Goal: Task Accomplishment & Management: Manage account settings

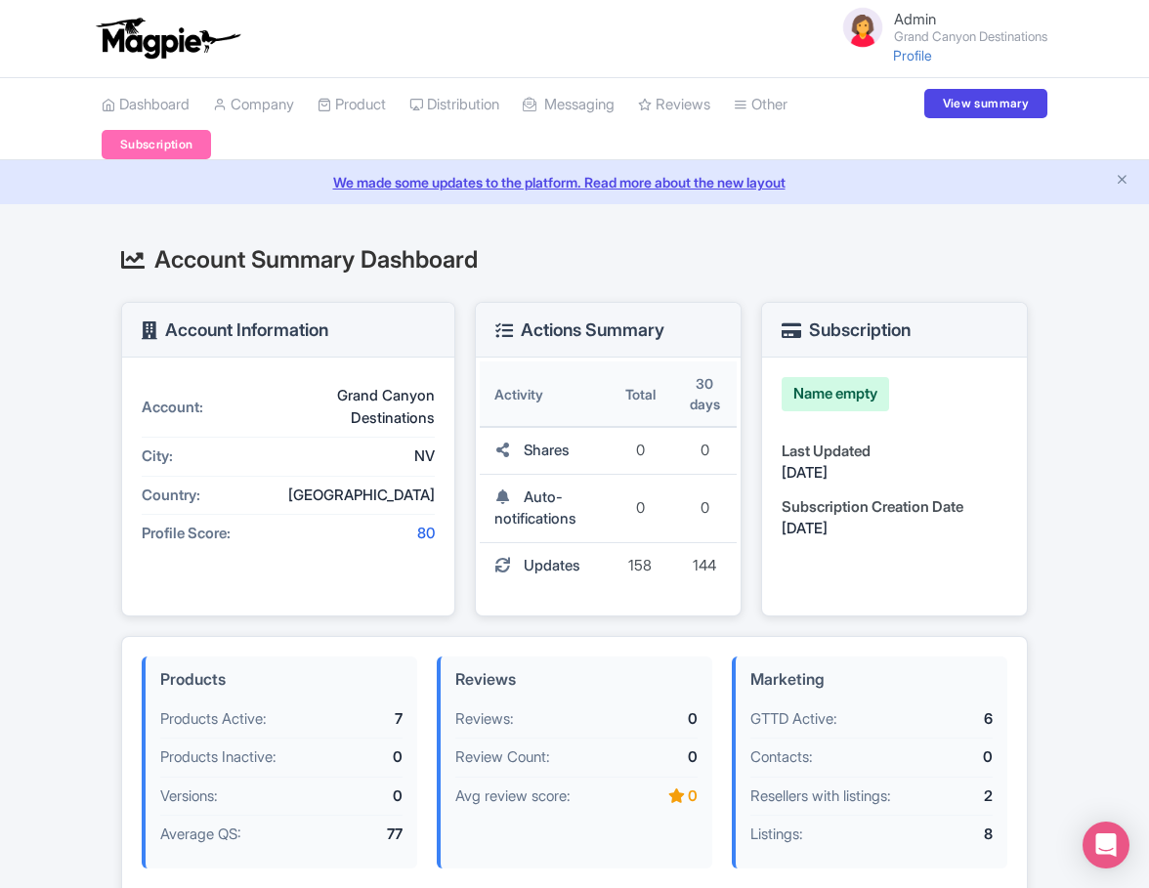
click at [971, 35] on small "Grand Canyon Destinations" at bounding box center [970, 36] width 153 height 13
click at [950, 134] on link "Settings" at bounding box center [954, 138] width 186 height 30
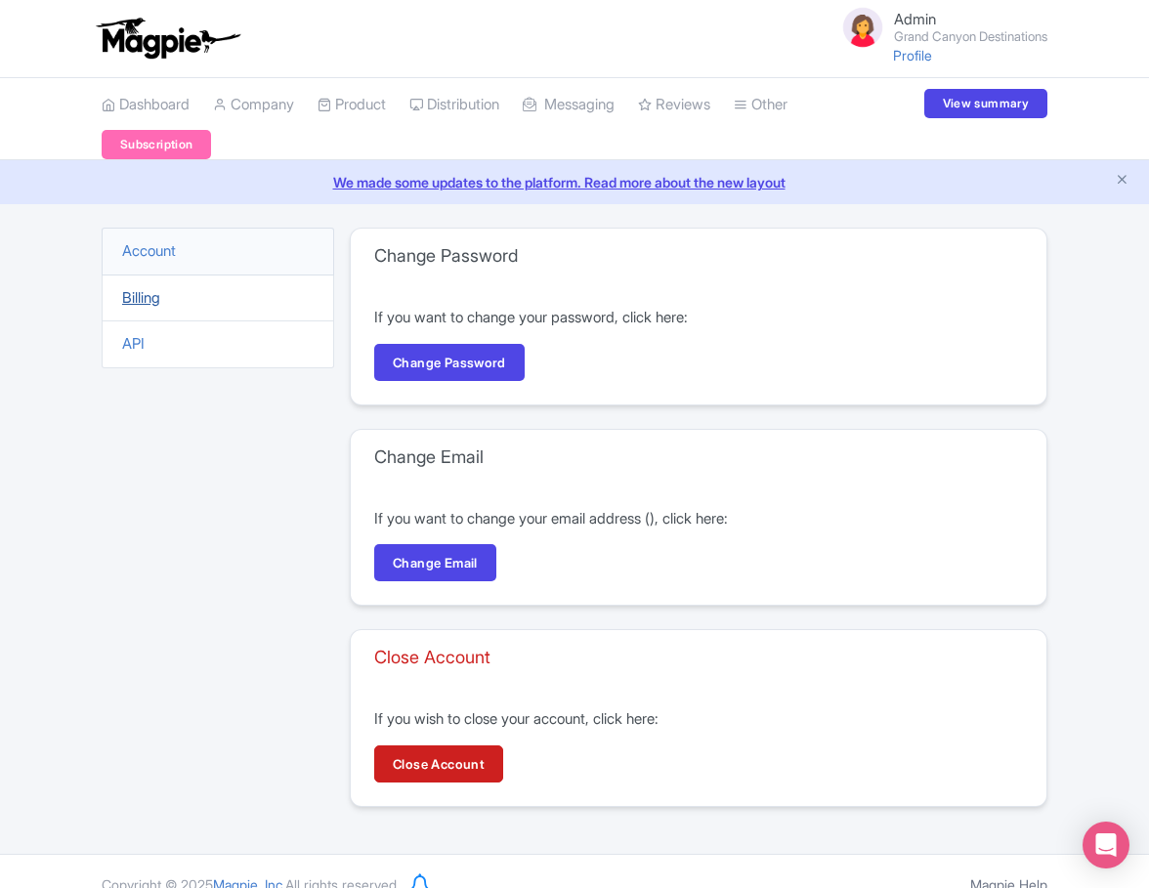
click at [137, 302] on link "Billing" at bounding box center [141, 297] width 38 height 19
